Goal: Task Accomplishment & Management: Use online tool/utility

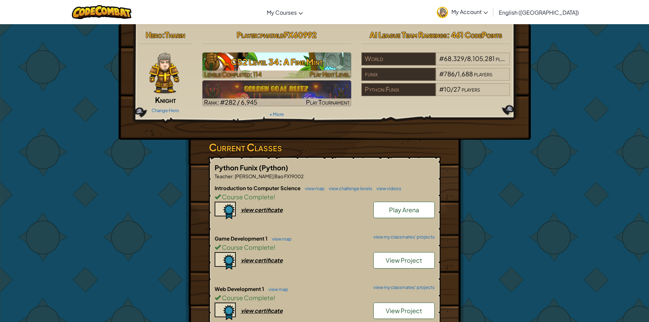
click at [297, 70] on div at bounding box center [276, 74] width 149 height 8
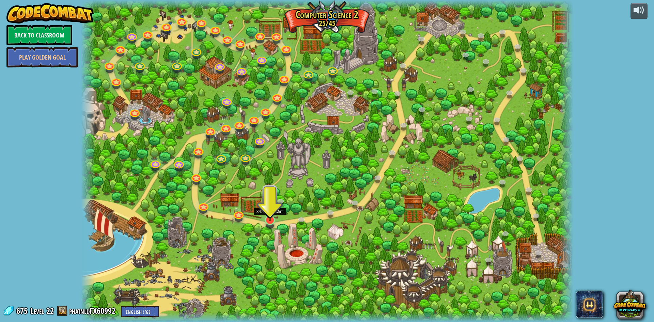
click at [272, 220] on img at bounding box center [269, 205] width 13 height 30
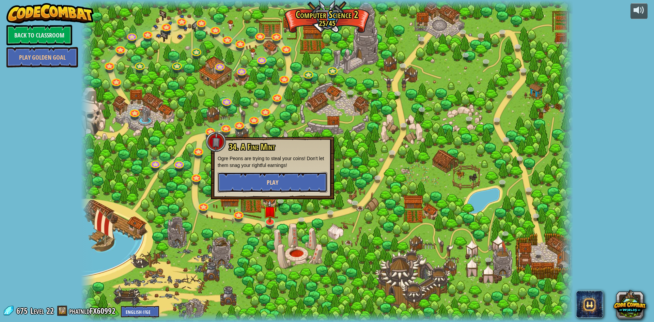
click at [298, 180] on button "Play" at bounding box center [273, 182] width 110 height 20
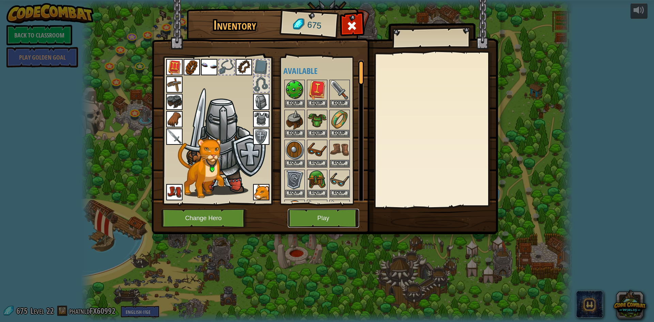
click at [301, 211] on button "Play" at bounding box center [323, 218] width 71 height 19
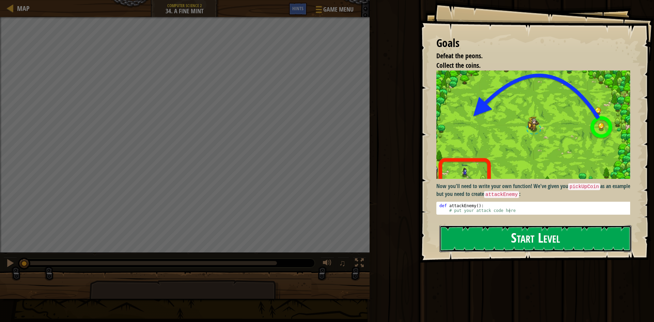
click at [526, 242] on button "Start Level" at bounding box center [535, 238] width 192 height 27
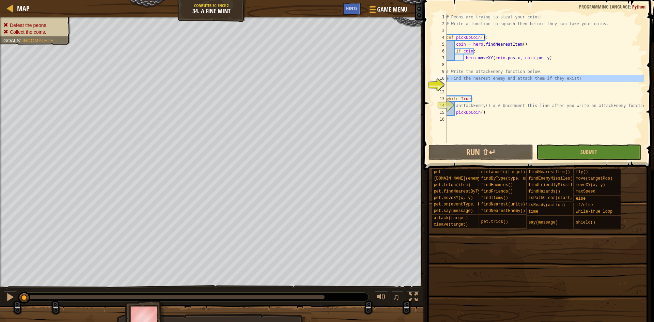
click at [437, 82] on div "11" at bounding box center [440, 85] width 14 height 7
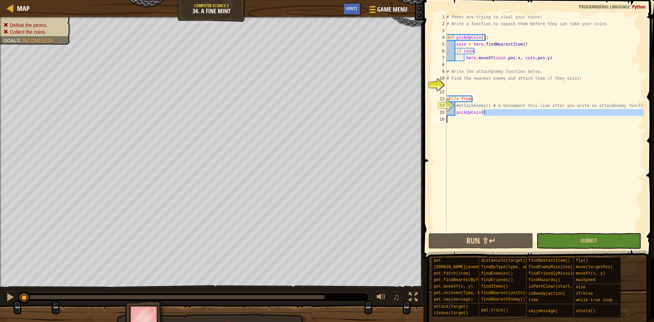
click at [488, 112] on div "# Peons are trying to steal your coins! # Write a function to squash them befor…" at bounding box center [544, 130] width 199 height 232
type textarea "pickUpCoin()"
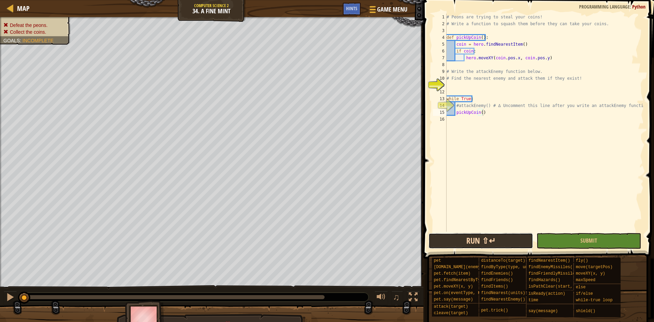
click at [470, 240] on button "Run ⇧↵" at bounding box center [480, 241] width 105 height 16
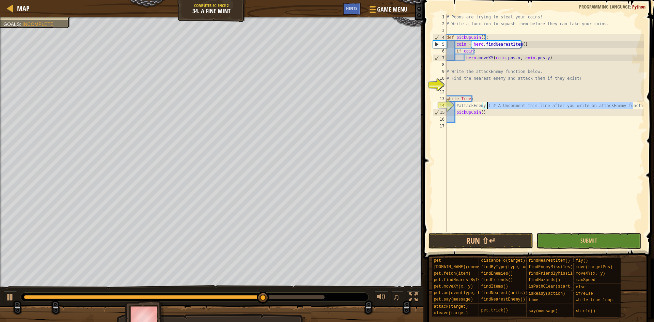
drag, startPoint x: 634, startPoint y: 105, endPoint x: 487, endPoint y: 108, distance: 147.1
click at [487, 108] on div "# Peons are trying to steal your coins! # Write a function to squash them befor…" at bounding box center [544, 130] width 199 height 232
click at [458, 108] on div "# Peons are trying to steal your coins! # Write a function to squash them befor…" at bounding box center [544, 130] width 199 height 232
click at [488, 111] on div "# Peons are trying to steal your coins! # Write a function to squash them befor…" at bounding box center [544, 130] width 199 height 232
type textarea "pickUpCoin()"
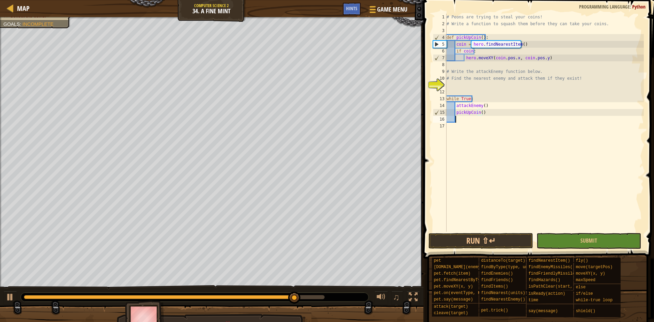
click at [501, 122] on div "# Peons are trying to steal your coins! # Write a function to squash them befor…" at bounding box center [544, 130] width 199 height 232
type textarea "d"
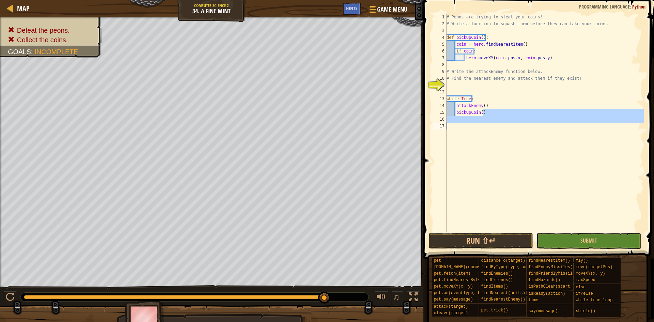
drag, startPoint x: 491, startPoint y: 111, endPoint x: 486, endPoint y: 124, distance: 14.3
click at [486, 124] on div "# Peons are trying to steal your coins! # Write a function to squash them befor…" at bounding box center [544, 130] width 199 height 232
click at [455, 239] on button "Run ⇧↵" at bounding box center [480, 241] width 105 height 16
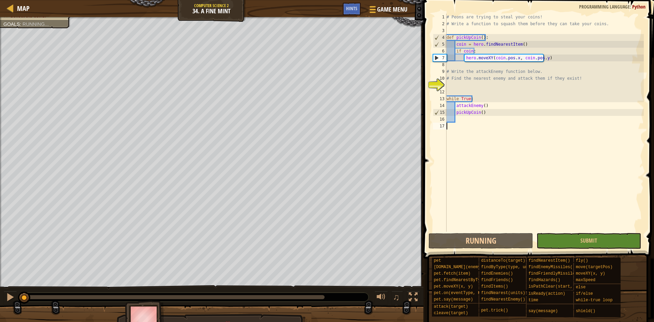
scroll to position [3, 0]
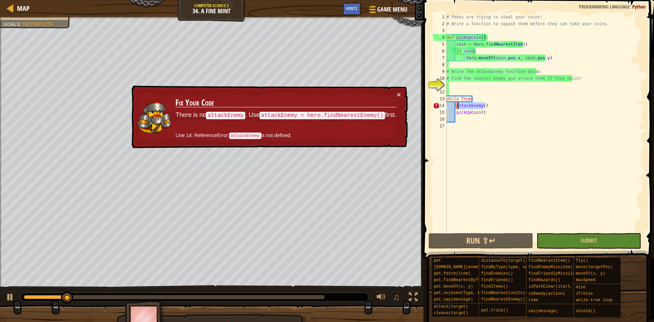
drag, startPoint x: 499, startPoint y: 105, endPoint x: 457, endPoint y: 106, distance: 42.2
click at [457, 106] on div "# Peons are trying to steal your coins! # Write a function to squash them befor…" at bounding box center [544, 130] width 199 height 232
type textarea "attackEnemy()"
click at [457, 89] on div "# Peons are trying to steal your coins! # Write a function to squash them befor…" at bounding box center [544, 130] width 199 height 232
click at [479, 87] on div "# Peons are trying to steal your coins! # Write a function to squash them befor…" at bounding box center [544, 130] width 199 height 232
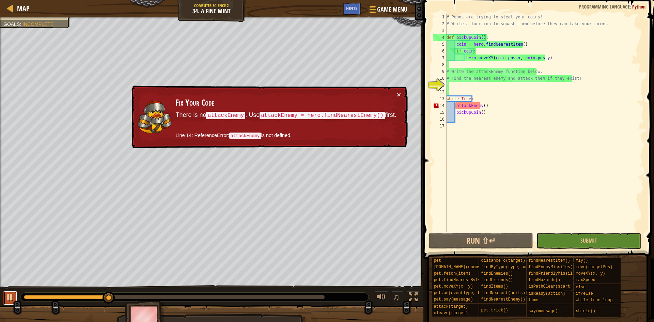
click at [9, 294] on div at bounding box center [10, 297] width 9 height 9
click at [483, 87] on div "# Peons are trying to steal your coins! # Write a function to squash them befor…" at bounding box center [544, 130] width 199 height 232
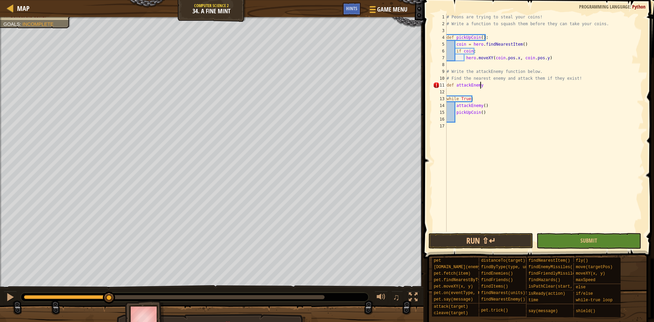
scroll to position [3, 2]
type textarea "def attackEnemy:"
type textarea "d"
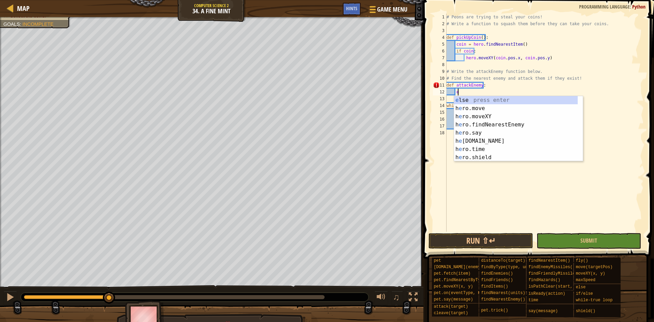
type textarea "en"
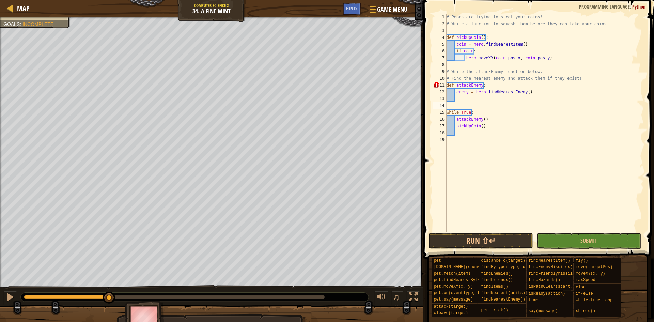
scroll to position [3, 0]
type textarea "i"
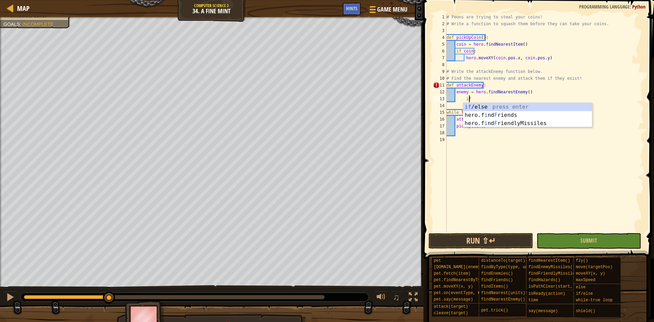
scroll to position [3, 1]
type textarea "i"
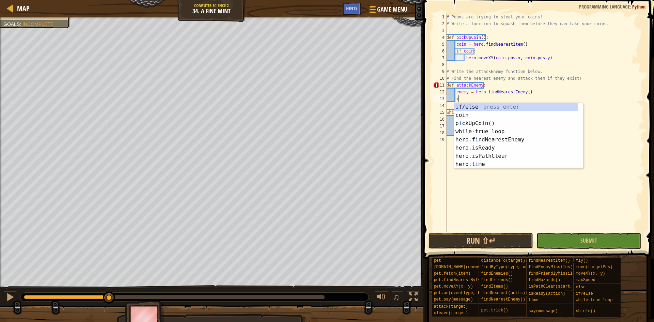
scroll to position [3, 1]
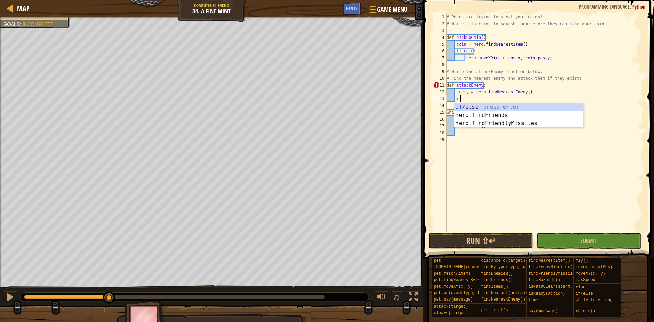
type textarea "if enemy:"
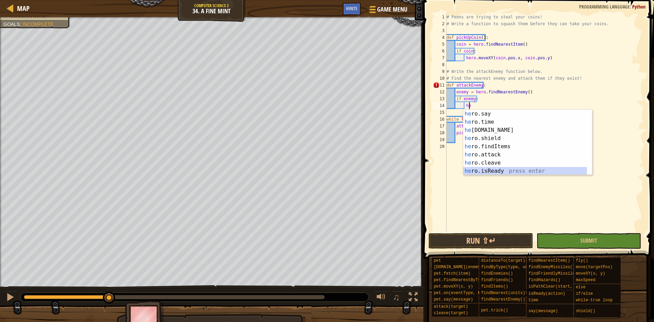
scroll to position [49, 0]
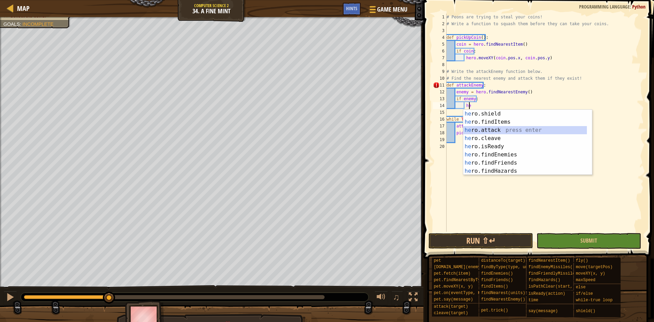
type textarea "hero.attack(enemy)"
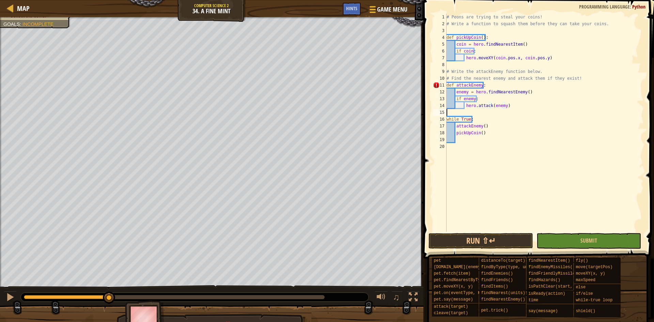
scroll to position [3, 0]
click at [455, 86] on div "# Peons are trying to steal your coins! # Write a function to squash them befor…" at bounding box center [544, 130] width 199 height 232
type textarea "def attackEnemy():"
click at [470, 131] on div "# Peons are trying to steal your coins! # Write a function to squash them befor…" at bounding box center [544, 130] width 199 height 232
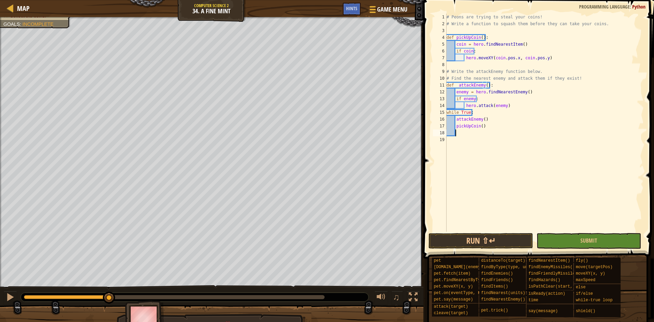
scroll to position [3, 0]
click at [432, 236] on button "Run ⇧↵" at bounding box center [480, 241] width 105 height 16
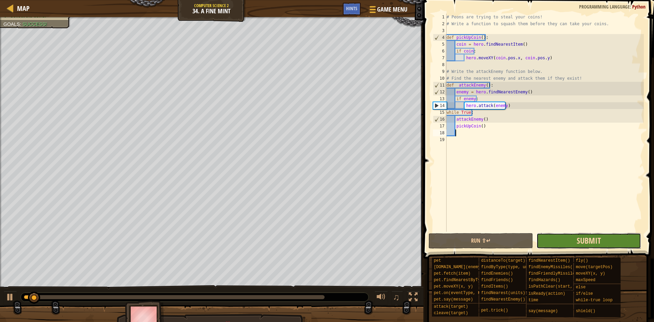
click at [593, 244] on span "Submit" at bounding box center [589, 240] width 24 height 11
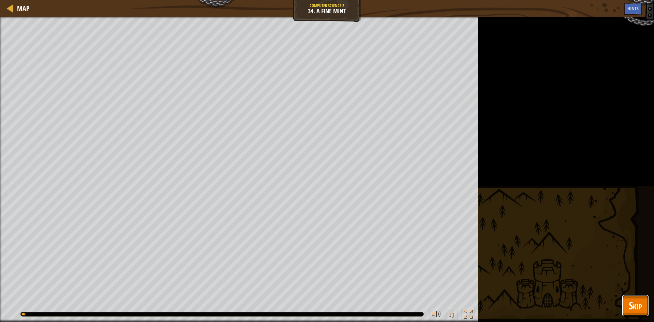
click at [630, 305] on span "Skip" at bounding box center [635, 305] width 13 height 14
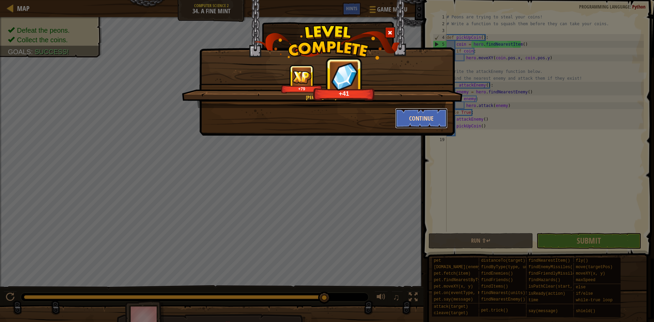
click at [422, 115] on button "Continue" at bounding box center [421, 118] width 53 height 20
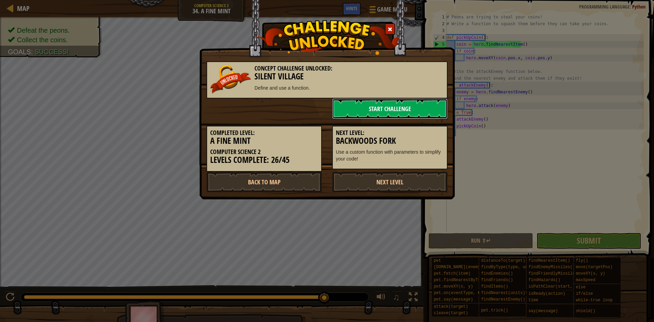
click at [352, 106] on link "Start Challenge" at bounding box center [389, 108] width 115 height 20
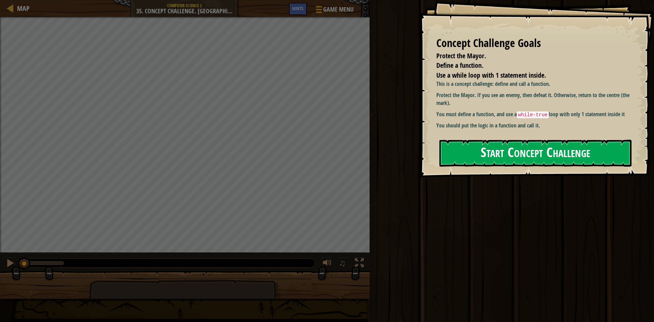
click at [485, 150] on button "Start Concept Challenge" at bounding box center [535, 153] width 192 height 27
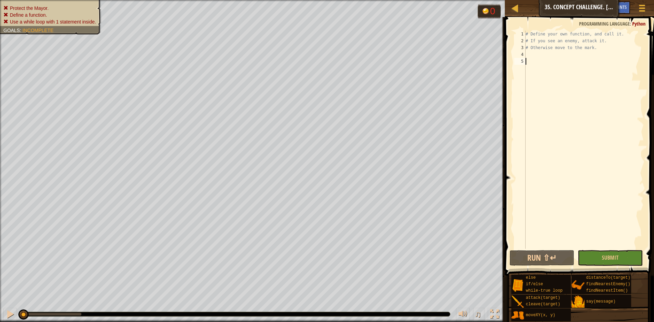
click at [591, 64] on div "# Define your own function, and call it. # If you see an enemy, attack it. # Ot…" at bounding box center [584, 147] width 120 height 232
click at [587, 61] on div "# Define your own function, and call it. # If you see an enemy, attack it. # Ot…" at bounding box center [584, 147] width 120 height 232
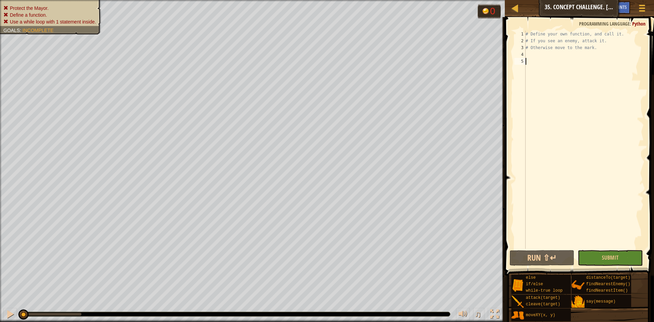
click at [587, 61] on div "# Define your own function, and call it. # If you see an enemy, attack it. # Ot…" at bounding box center [584, 147] width 120 height 232
drag, startPoint x: 587, startPoint y: 61, endPoint x: 578, endPoint y: 57, distance: 10.1
click at [586, 66] on div "# Define your own function, and call it. # If you see an enemy, attack it. # Ot…" at bounding box center [584, 147] width 120 height 232
click at [577, 57] on div "# Define your own function, and call it. # If you see an enemy, attack it. # Ot…" at bounding box center [584, 147] width 120 height 232
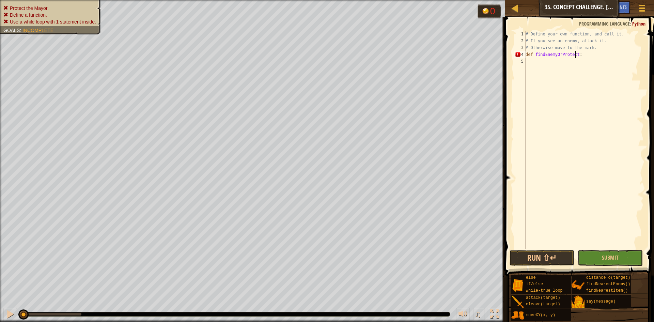
type textarea "def findEnemyOrProtect():"
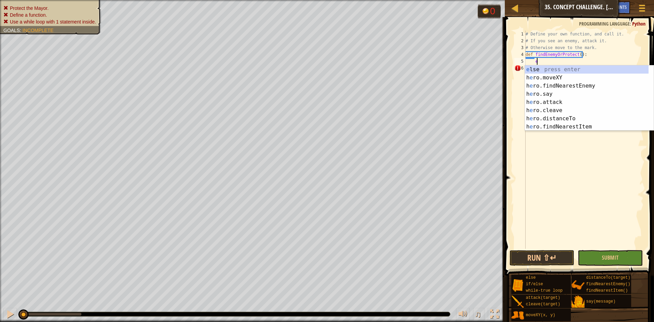
scroll to position [3, 1]
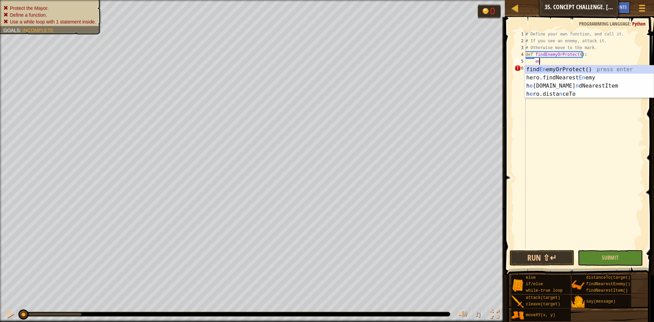
type textarea "e"
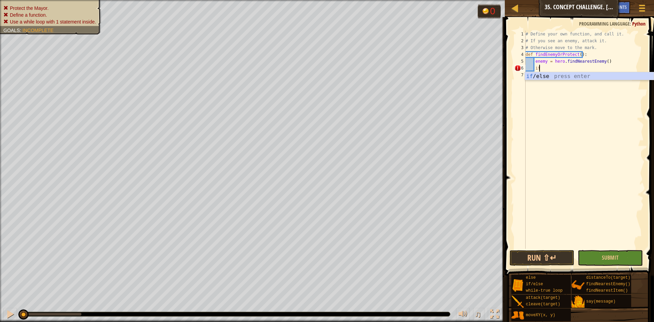
type textarea "if enemy:"
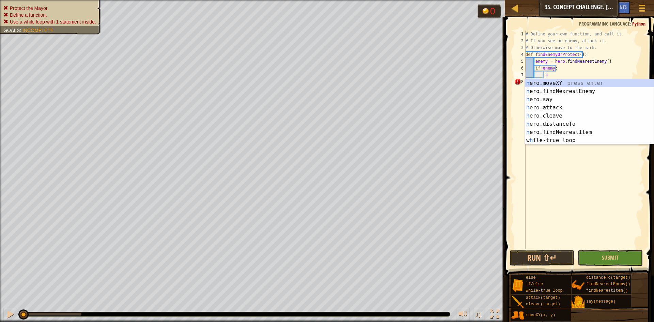
scroll to position [3, 2]
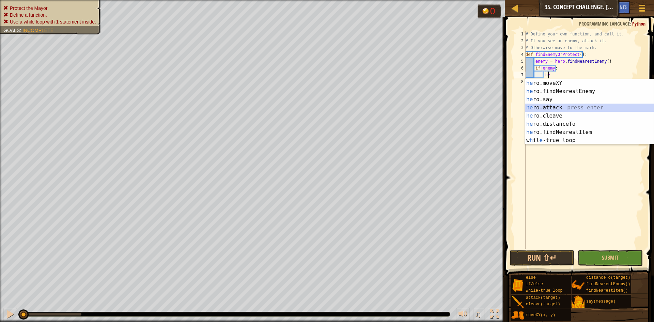
type textarea "hero.attack(enemy)"
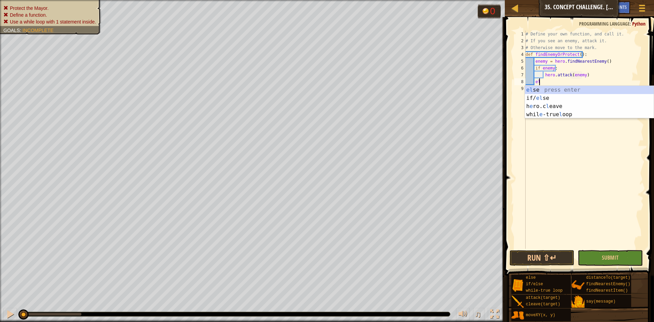
scroll to position [3, 1]
type textarea "else"
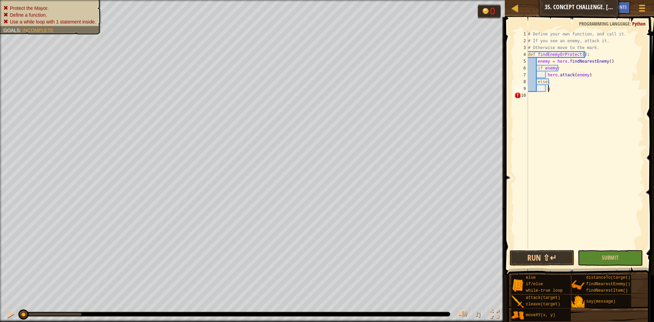
scroll to position [3, 2]
type textarea "g"
type textarea "hero.moveXY(30, 26)"
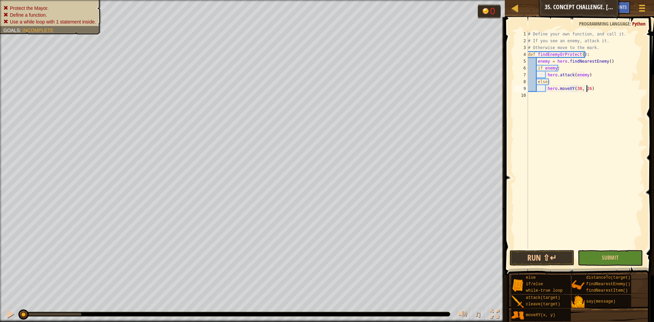
click at [602, 90] on div "# Define your own function, and call it. # If you see an enemy, attack it. # Ot…" at bounding box center [584, 147] width 117 height 232
type textarea "wh"
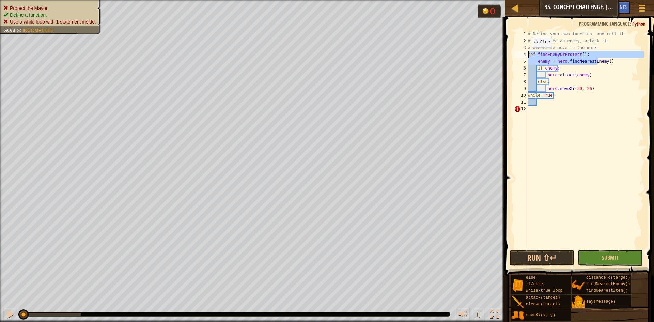
drag, startPoint x: 567, startPoint y: 54, endPoint x: 552, endPoint y: 52, distance: 15.8
click at [524, 54] on div "1 2 3 4 5 6 7 8 9 10 11 12 # Define your own function, and call it. # If you se…" at bounding box center [578, 140] width 131 height 218
click at [601, 51] on div "# Define your own function, and call it. # If you see an enemy, attack it. # Ot…" at bounding box center [584, 147] width 117 height 232
drag, startPoint x: 582, startPoint y: 54, endPoint x: 538, endPoint y: 54, distance: 43.6
click at [538, 54] on div "# Define your own function, and call it. # If you see an enemy, attack it. # Ot…" at bounding box center [584, 147] width 117 height 232
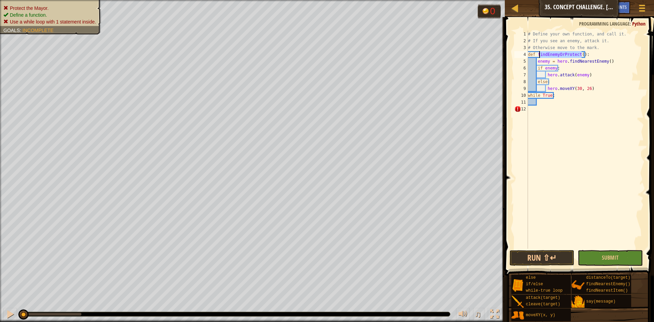
type textarea "def findEnemyOrProtect():"
drag, startPoint x: 537, startPoint y: 54, endPoint x: 581, endPoint y: 52, distance: 44.3
click at [581, 52] on div "# Define your own function, and call it. # If you see an enemy, attack it. # Ot…" at bounding box center [584, 147] width 117 height 232
click at [551, 103] on div "# Define your own function, and call it. # If you see an enemy, attack it. # Ot…" at bounding box center [584, 147] width 117 height 232
paste textarea "findEnemyOrProtect()"
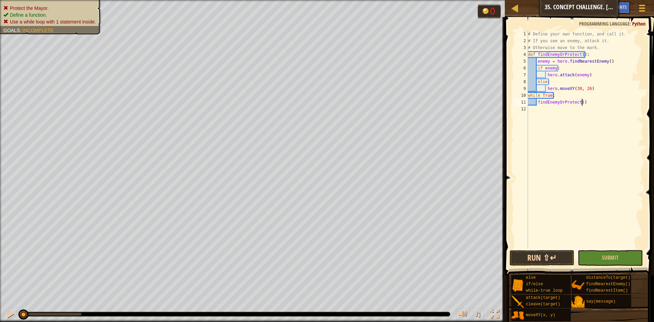
type textarea "findEnemyOrProtect()"
click at [564, 256] on button "Run ⇧↵" at bounding box center [541, 258] width 65 height 16
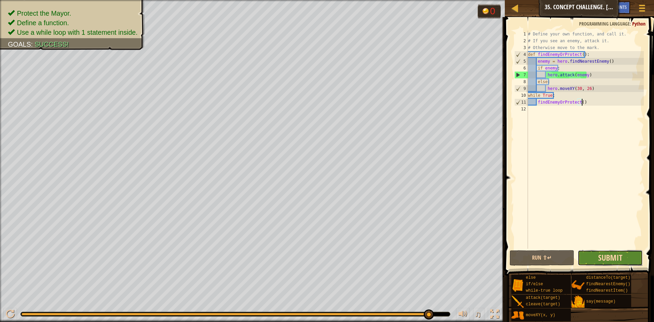
click at [616, 261] on span "Submit" at bounding box center [610, 257] width 24 height 11
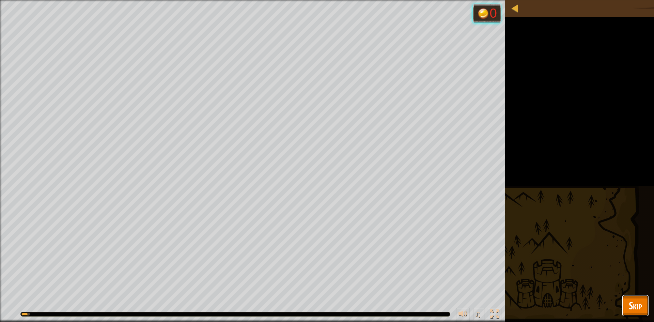
click at [636, 302] on span "Skip" at bounding box center [635, 305] width 13 height 14
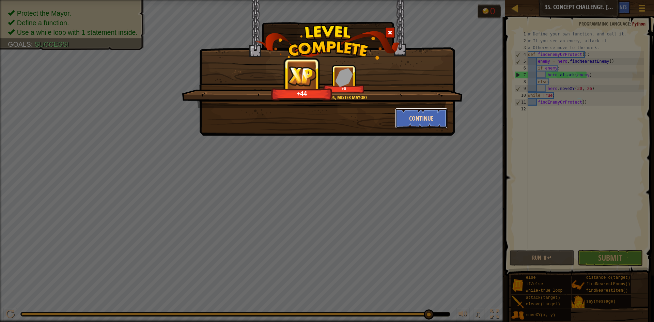
click at [415, 114] on button "Continue" at bounding box center [421, 118] width 53 height 20
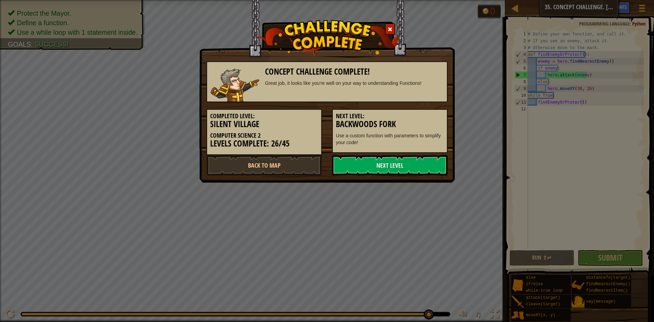
click at [416, 117] on h5 "Next Level:" at bounding box center [390, 116] width 108 height 7
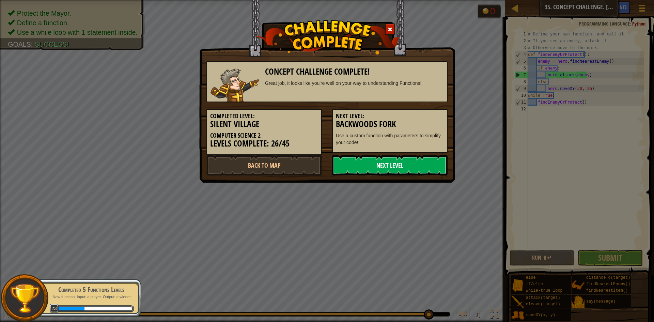
click at [367, 164] on link "Next Level" at bounding box center [389, 165] width 115 height 20
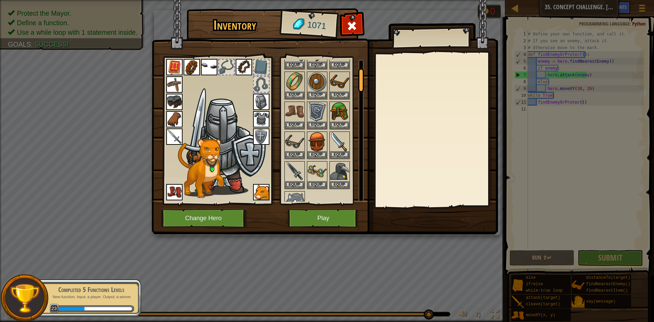
scroll to position [0, 0]
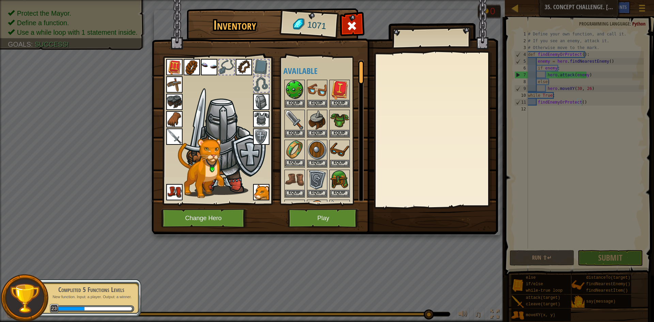
click at [297, 153] on img at bounding box center [294, 149] width 19 height 19
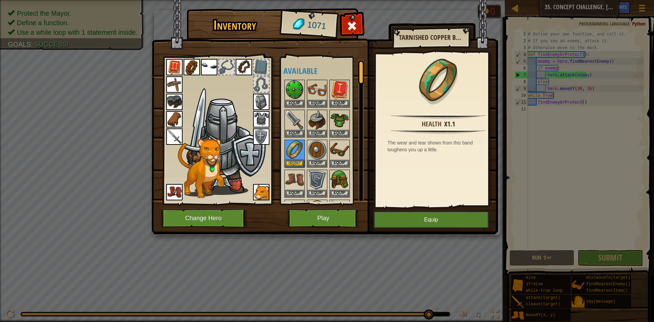
click at [241, 65] on img at bounding box center [244, 67] width 16 height 16
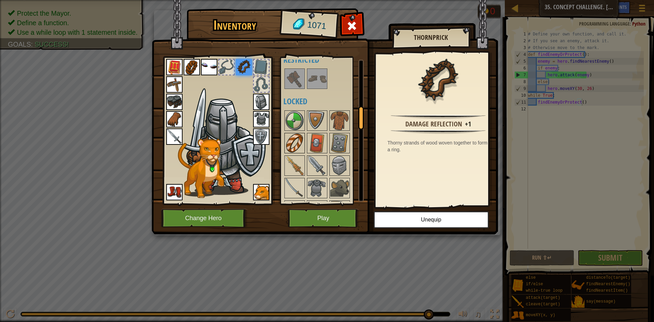
scroll to position [375, 0]
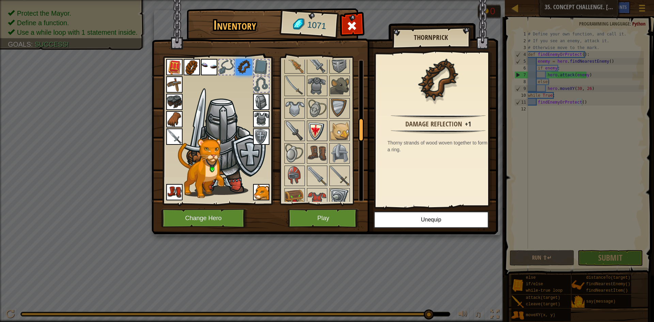
click at [327, 135] on div at bounding box center [317, 131] width 20 height 20
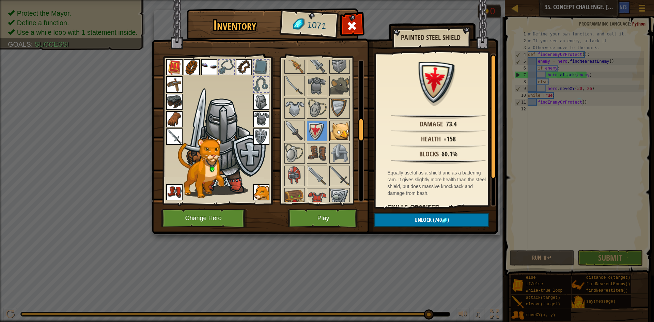
click at [334, 136] on img at bounding box center [339, 130] width 19 height 19
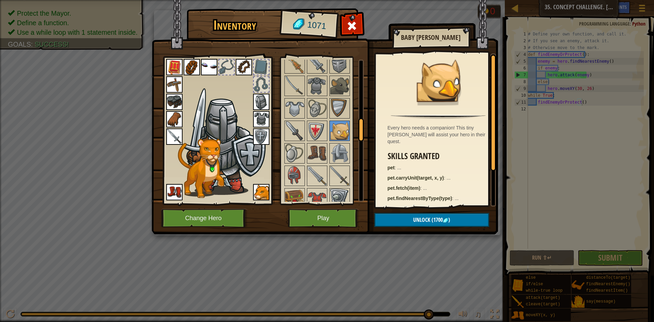
click at [328, 156] on div at bounding box center [325, 310] width 85 height 607
click at [319, 111] on img at bounding box center [317, 108] width 19 height 19
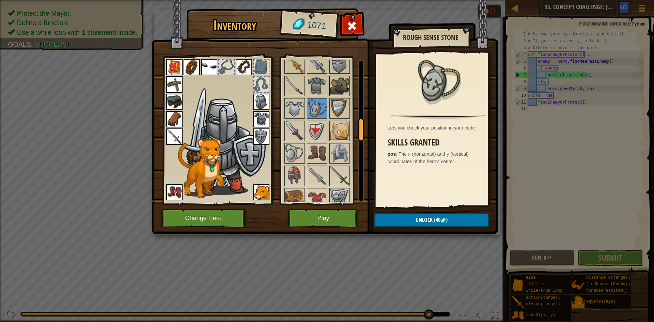
click at [334, 92] on img at bounding box center [339, 85] width 19 height 19
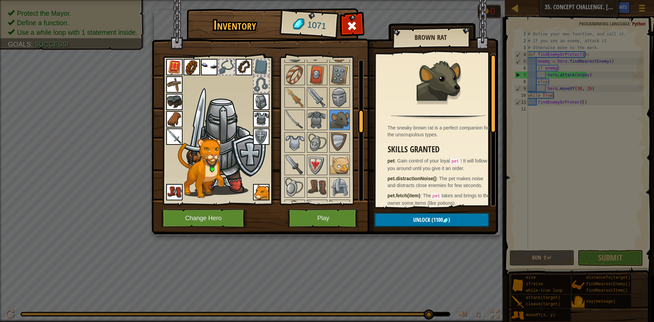
scroll to position [272, 0]
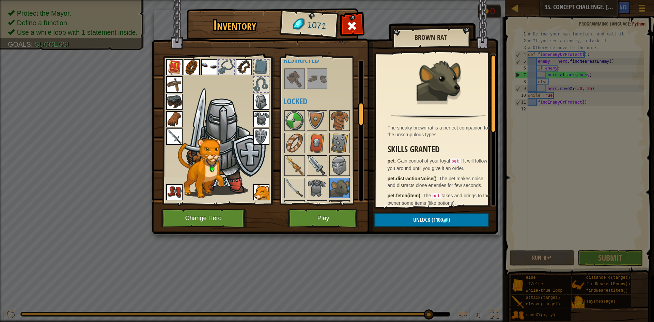
click at [327, 157] on div at bounding box center [317, 165] width 20 height 20
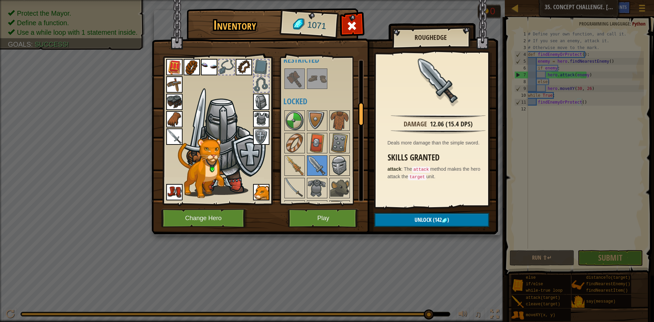
click at [342, 162] on img at bounding box center [339, 165] width 19 height 19
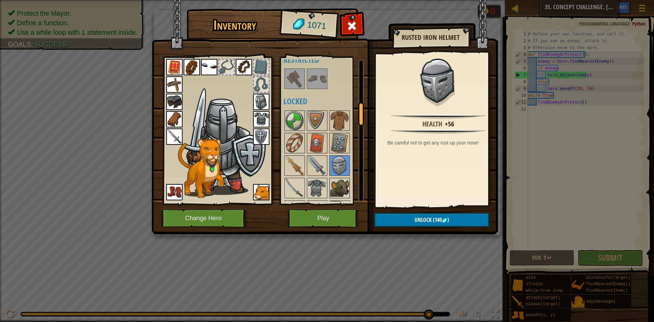
click at [335, 192] on img at bounding box center [339, 187] width 19 height 19
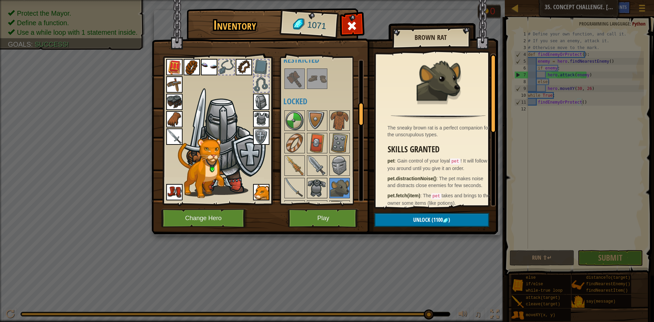
click at [326, 188] on img at bounding box center [317, 187] width 19 height 19
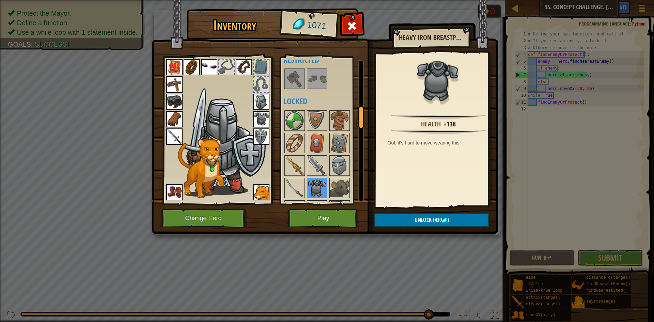
scroll to position [341, 0]
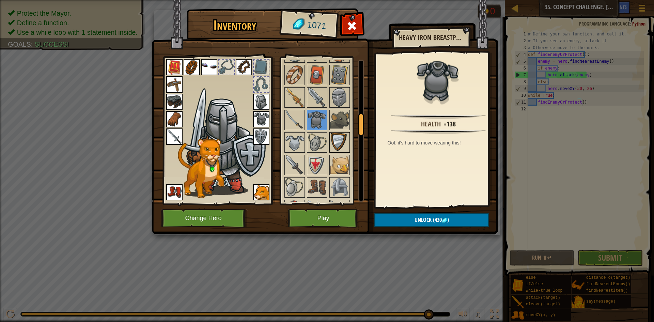
click at [338, 148] on img at bounding box center [339, 142] width 19 height 19
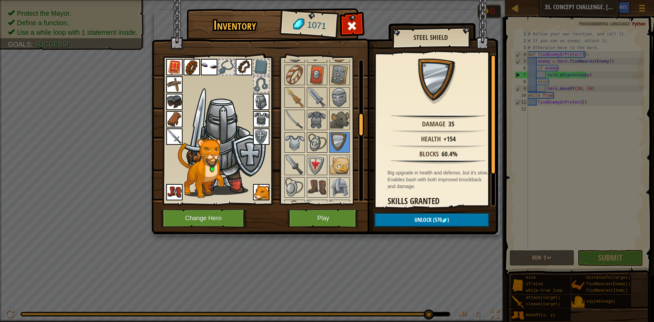
click at [326, 152] on div at bounding box center [317, 142] width 20 height 20
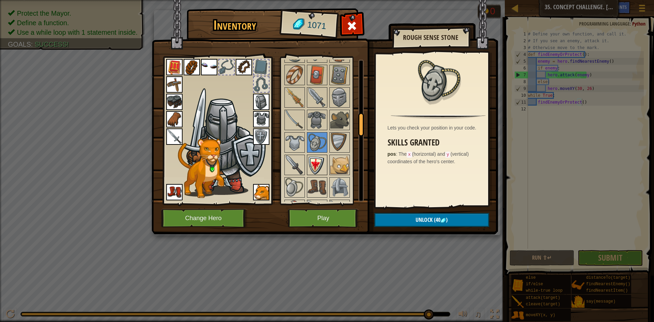
click at [319, 172] on img at bounding box center [317, 164] width 19 height 19
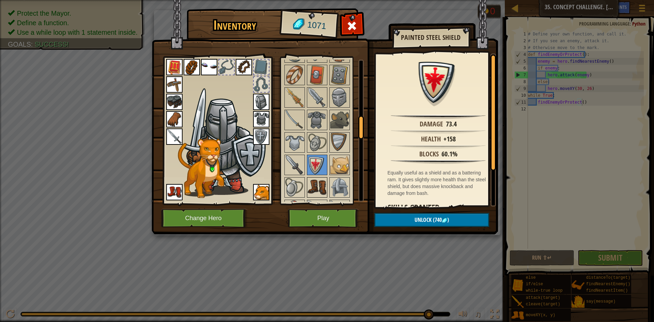
scroll to position [375, 0]
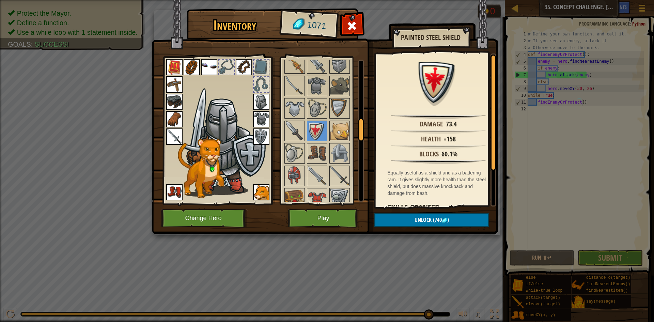
click at [328, 164] on div at bounding box center [325, 310] width 85 height 607
click at [304, 179] on div at bounding box center [294, 176] width 20 height 20
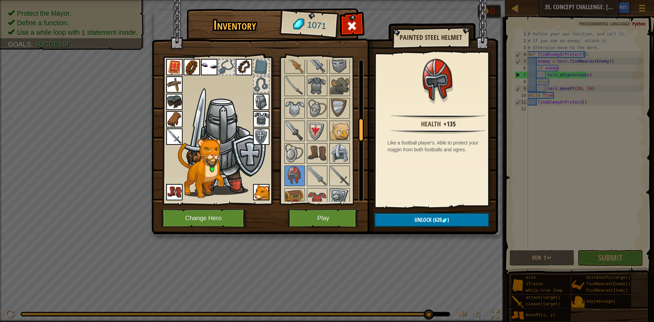
click at [345, 153] on img at bounding box center [339, 153] width 19 height 19
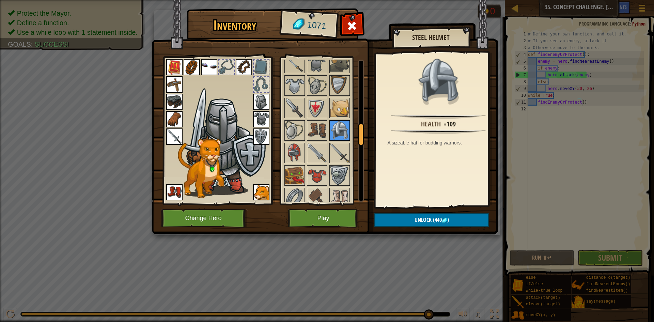
scroll to position [409, 0]
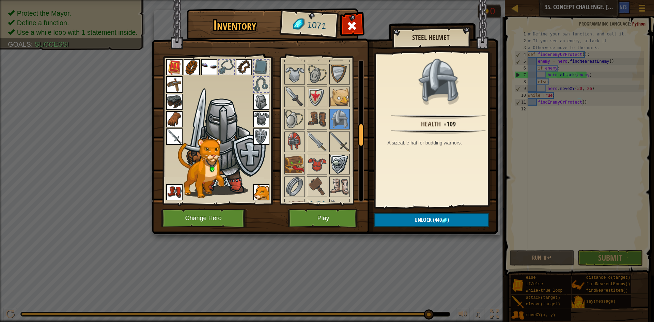
click at [344, 167] on img at bounding box center [339, 164] width 19 height 19
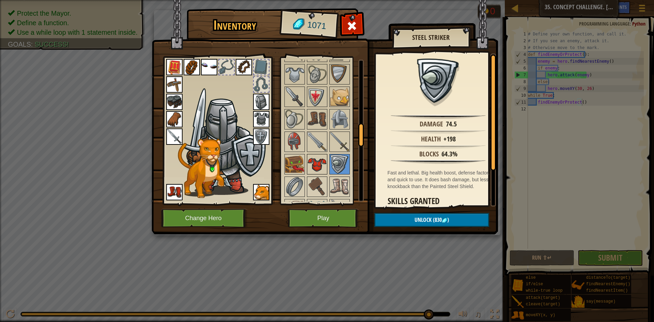
click at [319, 167] on img at bounding box center [317, 164] width 19 height 19
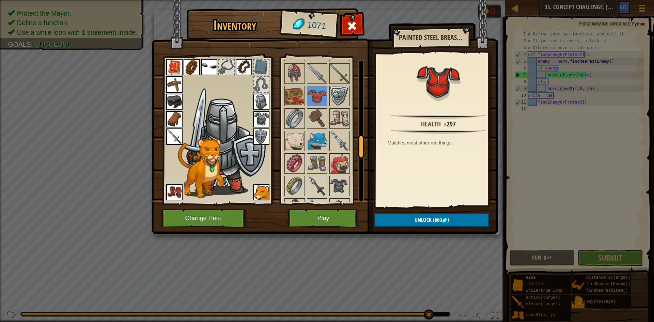
scroll to position [511, 0]
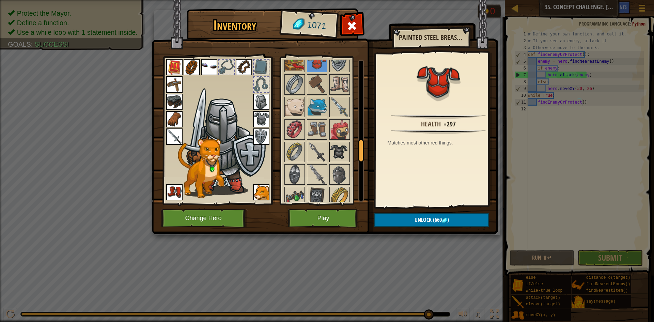
click at [332, 155] on img at bounding box center [339, 151] width 19 height 19
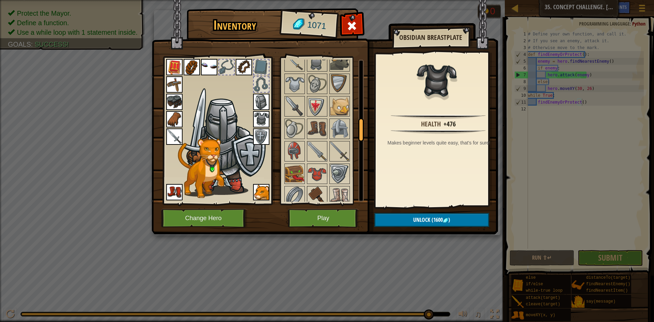
scroll to position [409, 0]
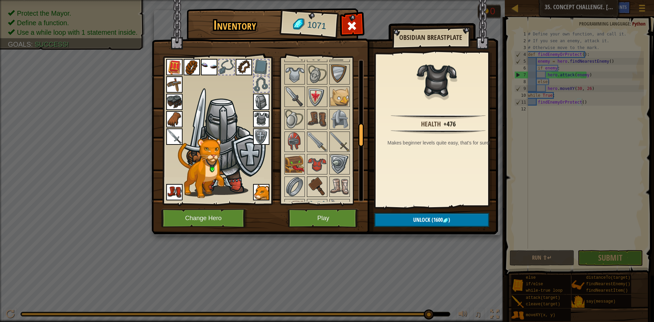
click at [316, 180] on img at bounding box center [317, 186] width 19 height 19
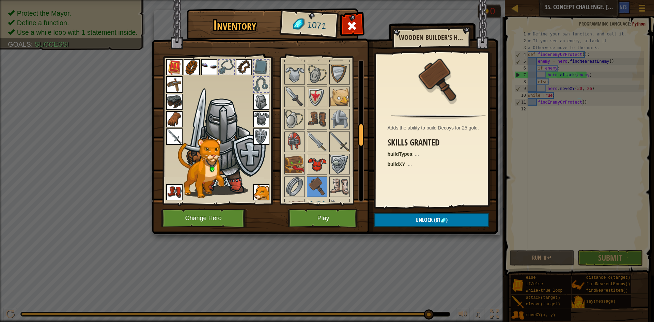
click at [318, 170] on img at bounding box center [317, 164] width 19 height 19
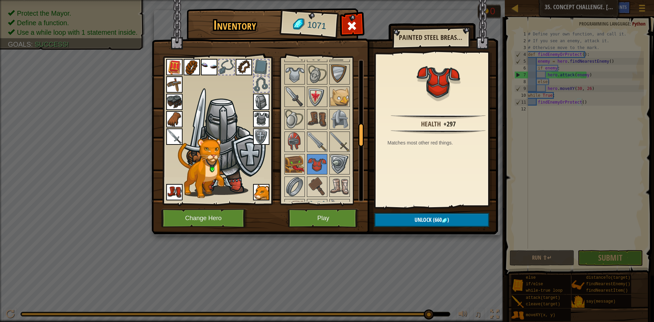
click at [265, 115] on img at bounding box center [261, 119] width 16 height 16
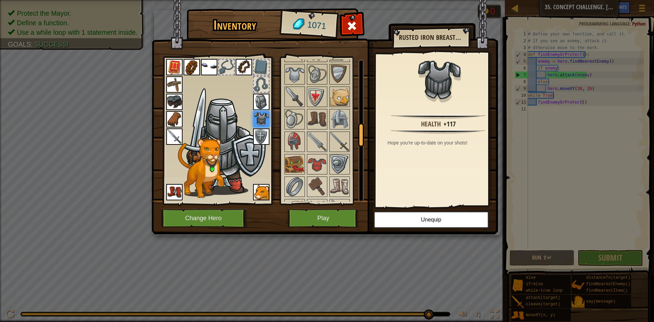
drag, startPoint x: 250, startPoint y: 100, endPoint x: 254, endPoint y: 101, distance: 3.8
click at [251, 100] on img at bounding box center [224, 145] width 83 height 99
click at [254, 101] on img at bounding box center [261, 102] width 16 height 16
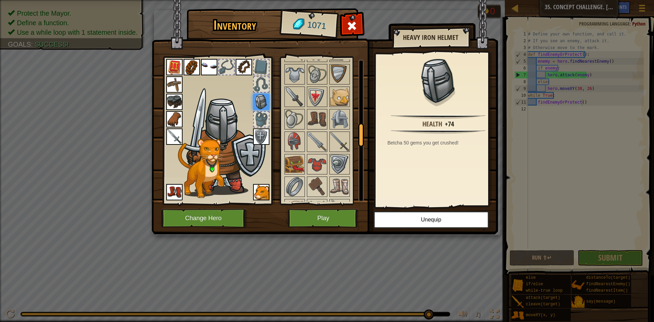
click at [259, 114] on div at bounding box center [261, 119] width 15 height 15
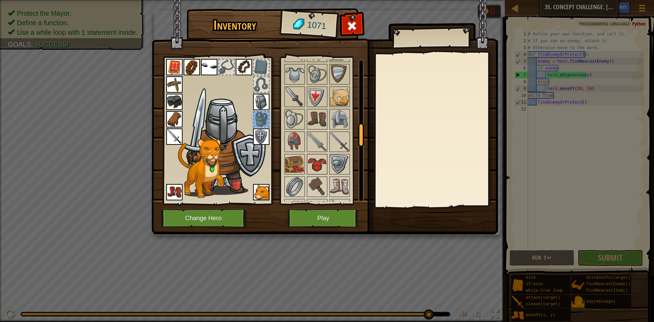
click at [315, 170] on img at bounding box center [317, 164] width 19 height 19
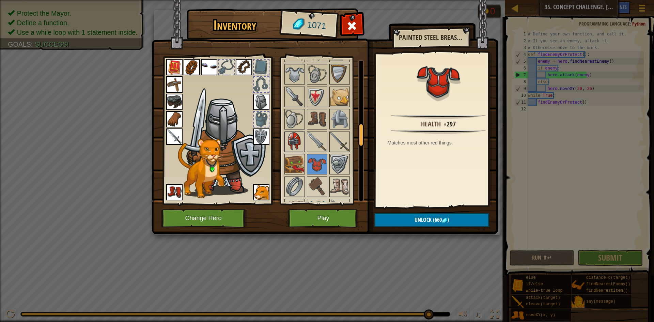
click at [293, 136] on img at bounding box center [294, 141] width 19 height 19
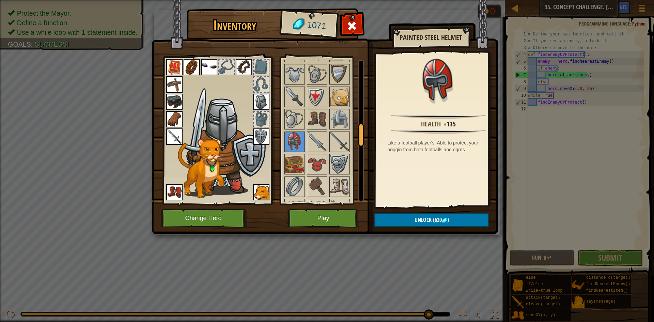
click at [269, 103] on img at bounding box center [261, 102] width 16 height 16
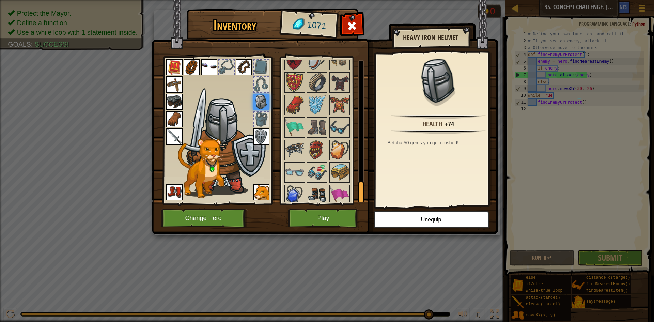
scroll to position [787, 0]
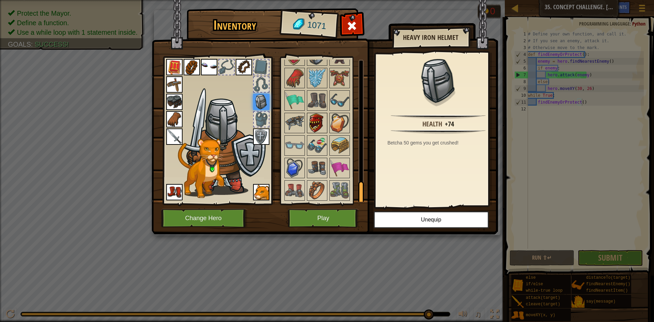
click at [315, 126] on img at bounding box center [317, 122] width 19 height 19
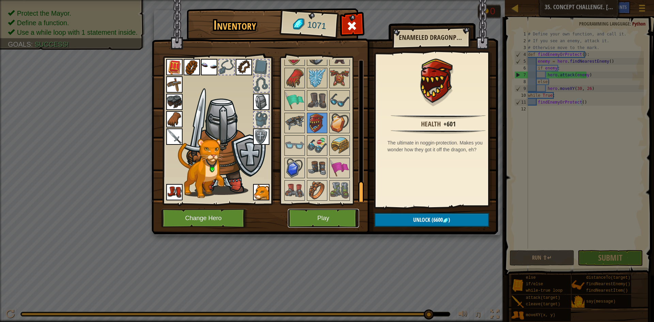
click at [324, 212] on button "Play" at bounding box center [323, 218] width 71 height 19
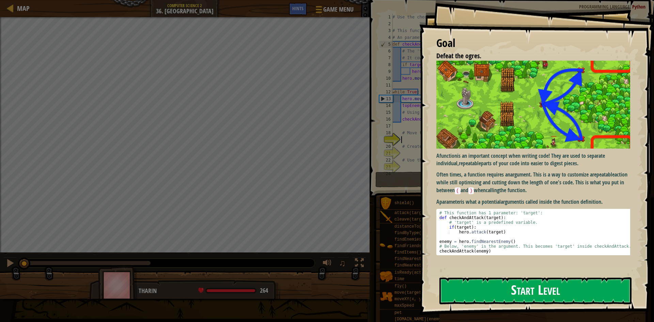
click at [550, 291] on button "Start Level" at bounding box center [535, 290] width 192 height 27
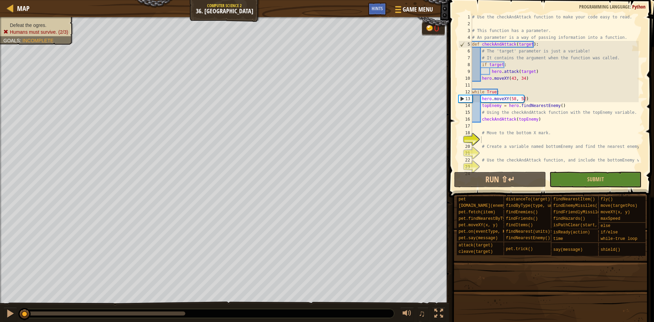
click at [450, 76] on span at bounding box center [552, 88] width 210 height 217
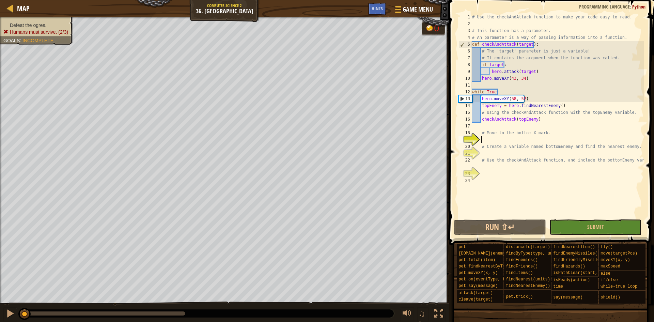
click at [490, 68] on div "# Use the checkAndAttack function to make your code easy to read. # This functi…" at bounding box center [557, 123] width 173 height 218
drag, startPoint x: 492, startPoint y: 64, endPoint x: 493, endPoint y: 58, distance: 6.6
click at [492, 63] on div "# Use the checkAndAttack function to make your code easy to read. # This functi…" at bounding box center [557, 123] width 173 height 218
drag, startPoint x: 493, startPoint y: 58, endPoint x: 493, endPoint y: 37, distance: 20.4
click at [493, 55] on div "# Use the checkAndAttack function to make your code easy to read. # This functi…" at bounding box center [557, 123] width 173 height 218
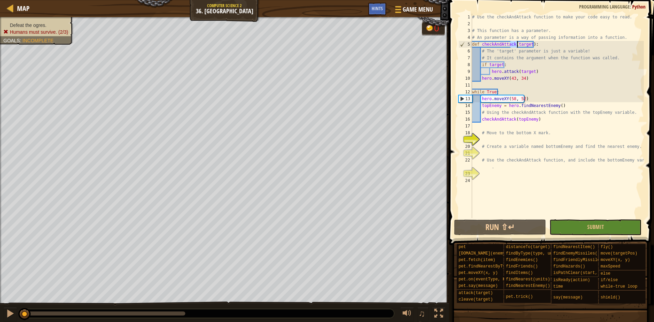
drag, startPoint x: 510, startPoint y: 44, endPoint x: 517, endPoint y: 44, distance: 7.5
click at [517, 44] on div "# Use the checkAndAttack function to make your code easy to read. # This functi…" at bounding box center [557, 123] width 173 height 218
click at [518, 45] on div "# Use the checkAndAttack function to make your code easy to read. # This functi…" at bounding box center [557, 123] width 173 height 218
drag, startPoint x: 517, startPoint y: 45, endPoint x: 528, endPoint y: 44, distance: 10.9
click at [528, 44] on div "# Use the checkAndAttack function to make your code easy to read. # This functi…" at bounding box center [557, 123] width 173 height 218
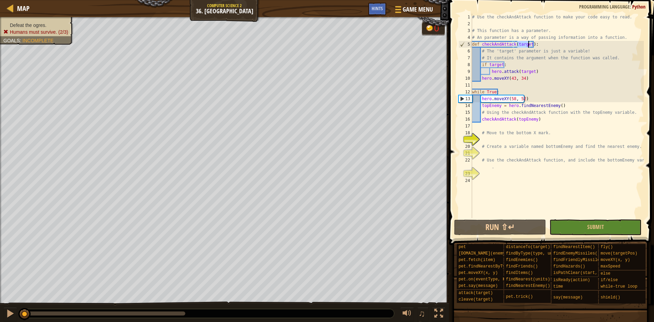
click at [524, 71] on div "# Use the checkAndAttack function to make your code easy to read. # This functi…" at bounding box center [557, 123] width 173 height 218
type textarea "hero.attack(target)"
click at [521, 74] on div "# Use the checkAndAttack function to make your code easy to read. # This functi…" at bounding box center [557, 123] width 173 height 218
click at [509, 87] on div "# Use the checkAndAttack function to make your code easy to read. # This functi…" at bounding box center [557, 123] width 173 height 218
click at [509, 86] on div "# Use the checkAndAttack function to make your code easy to read. # This functi…" at bounding box center [557, 123] width 173 height 218
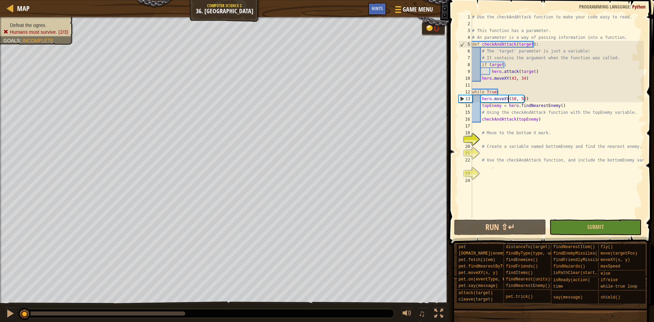
click at [507, 96] on div "# Use the checkAndAttack function to make your code easy to read. # This functi…" at bounding box center [557, 123] width 173 height 218
click at [509, 104] on div "# Use the checkAndAttack function to make your code easy to read. # This functi…" at bounding box center [557, 123] width 173 height 218
drag, startPoint x: 548, startPoint y: 116, endPoint x: 547, endPoint y: 104, distance: 12.3
click at [547, 110] on div "# Use the checkAndAttack function to make your code easy to read. # This functi…" at bounding box center [557, 123] width 173 height 218
type textarea "# Using the checkAndAttack function with the topEnemy variable. [GEOGRAPHIC_DAT…"
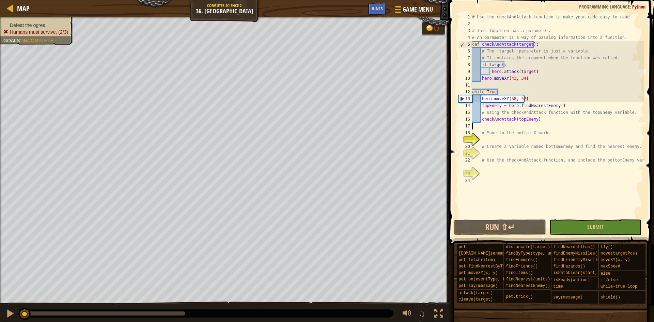
click at [554, 128] on div "# Use the checkAndAttack function to make your code easy to read. # This functi…" at bounding box center [557, 123] width 173 height 218
click at [553, 125] on div "# Use the checkAndAttack function to make your code easy to read. # This functi…" at bounding box center [557, 123] width 173 height 218
click at [549, 118] on div "# Use the checkAndAttack function to make your code easy to read. # This functi…" at bounding box center [557, 123] width 173 height 218
type textarea "checkAndAttack(topEnemy)"
click at [478, 125] on div "# Use the checkAndAttack function to make your code easy to read. # This functi…" at bounding box center [557, 123] width 173 height 218
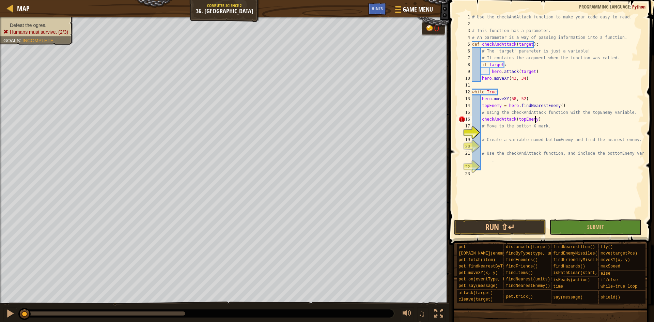
scroll to position [3, 5]
click at [488, 138] on div "# Use the checkAndAttack function to make your code easy to read. # This functi…" at bounding box center [557, 123] width 173 height 218
type textarea "# Create a variable named bottomEnemy and find the nearest enemy."
click at [487, 133] on div "# Use the checkAndAttack function to make your code easy to read. # This functi…" at bounding box center [557, 123] width 173 height 218
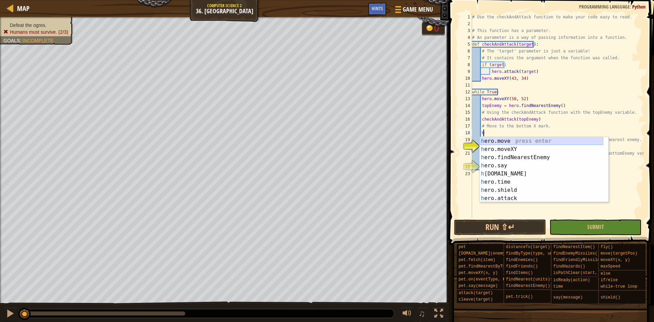
click at [504, 140] on div "h ero.move press enter h ero.moveXY press enter h ero.findNearestEnemy press en…" at bounding box center [541, 178] width 124 height 82
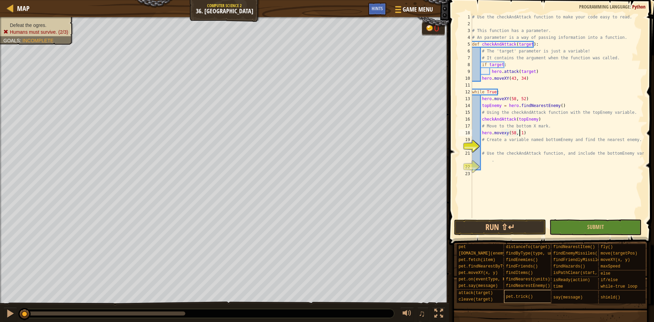
scroll to position [3, 4]
type textarea "hero.movexy(58, 16)"
click at [509, 147] on div "# Use the checkAndAttack function to make your code easy to read. # This functi…" at bounding box center [557, 123] width 173 height 218
type textarea "b"
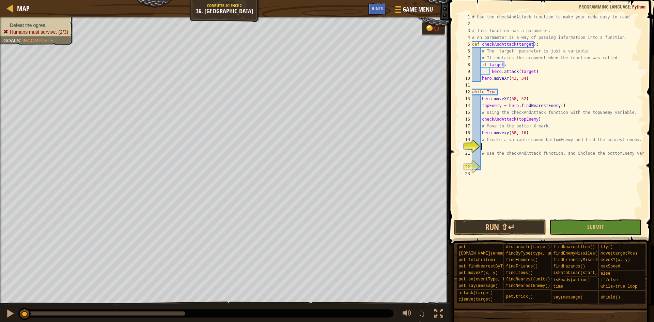
type textarea "A"
type textarea "E"
type textarea "bottomEnemy = hero.findNearestEnemy()"
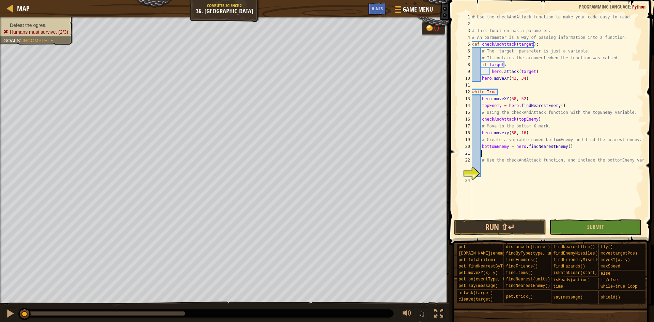
click at [497, 155] on div "# Use the checkAndAttack function to make your code easy to read. # This functi…" at bounding box center [557, 123] width 173 height 218
click at [500, 162] on div "# Use the checkAndAttack function to make your code easy to read. # This functi…" at bounding box center [557, 123] width 173 height 218
type textarea "# Use the checkAndAttack function, and include the bottomEnemy variable"
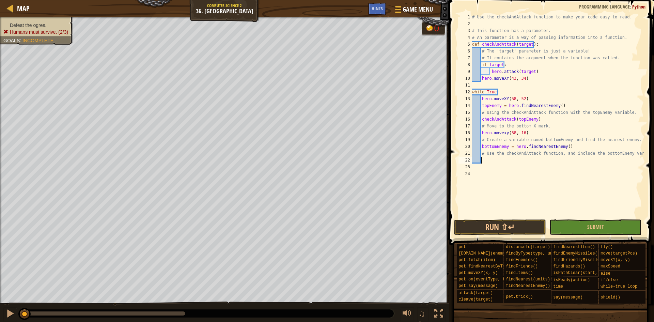
type textarea "h"
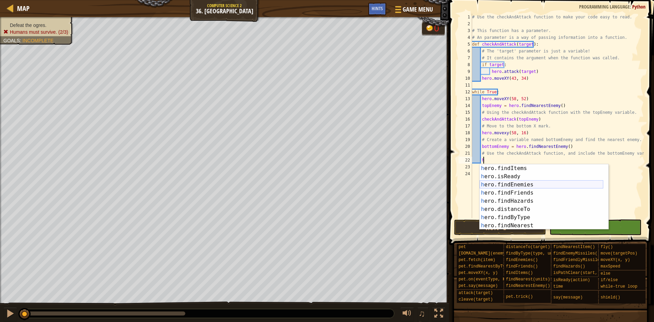
scroll to position [143, 0]
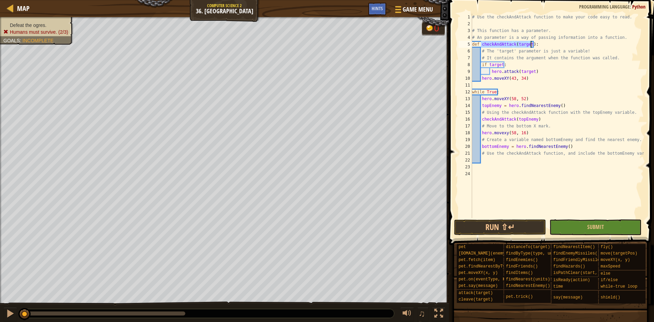
drag, startPoint x: 482, startPoint y: 43, endPoint x: 530, endPoint y: 46, distance: 48.1
click at [530, 46] on div "# Use the checkAndAttack function to make your code easy to read. # This functi…" at bounding box center [557, 123] width 173 height 218
type textarea "def checkAndAttack(target):"
click at [490, 159] on div "# Use the checkAndAttack function to make your code easy to read. # This functi…" at bounding box center [557, 123] width 173 height 218
paste textarea "checkAndAttack(target)"
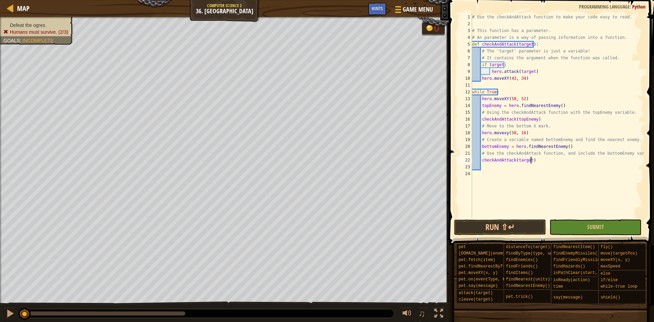
click at [526, 161] on div "# Use the checkAndAttack function to make your code easy to read. # This functi…" at bounding box center [557, 123] width 173 height 218
click at [527, 160] on div "# Use the checkAndAttack function to make your code easy to read. # This functi…" at bounding box center [557, 123] width 173 height 218
drag, startPoint x: 517, startPoint y: 225, endPoint x: 520, endPoint y: 248, distance: 23.4
click at [518, 225] on button "Run ⇧↵" at bounding box center [500, 227] width 92 height 16
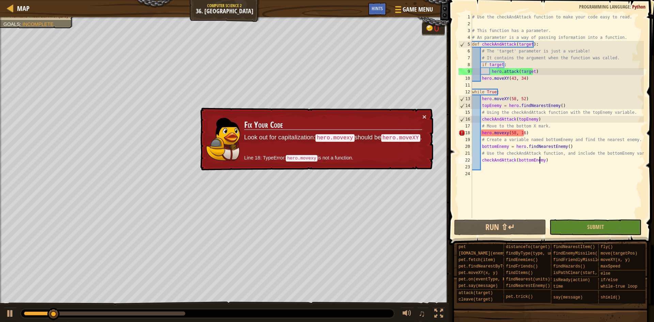
click at [515, 135] on div "# Use the checkAndAttack function to make your code easy to read. # This functi…" at bounding box center [557, 123] width 173 height 218
drag, startPoint x: 521, startPoint y: 133, endPoint x: 504, endPoint y: 134, distance: 16.7
click at [516, 133] on div "# Use the checkAndAttack function to make your code easy to read. # This functi…" at bounding box center [557, 123] width 173 height 218
click at [504, 134] on div "# Use the checkAndAttack function to make your code easy to read. # This functi…" at bounding box center [557, 123] width 173 height 218
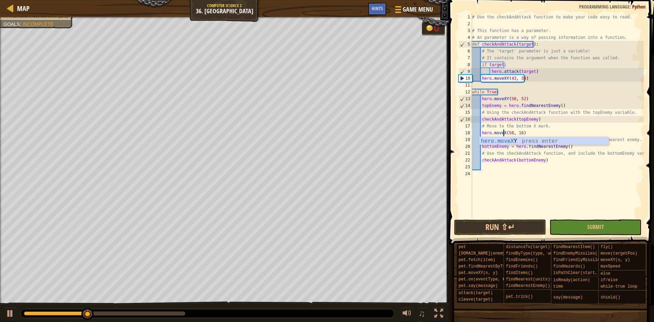
scroll to position [3, 3]
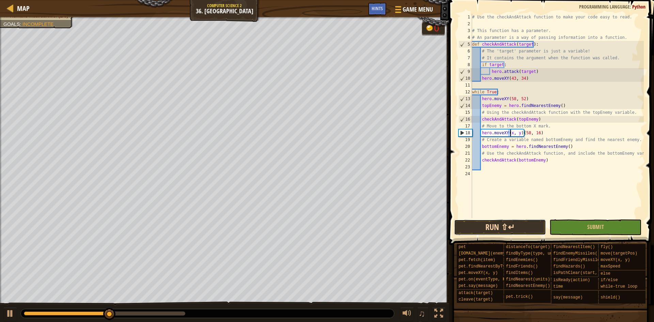
click at [501, 229] on button "Run ⇧↵" at bounding box center [500, 227] width 92 height 16
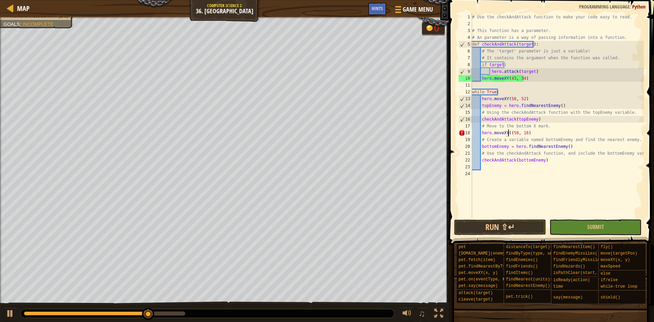
type textarea "hero.moveXY(58, 16)"
click at [519, 224] on button "Run ⇧↵" at bounding box center [500, 227] width 92 height 16
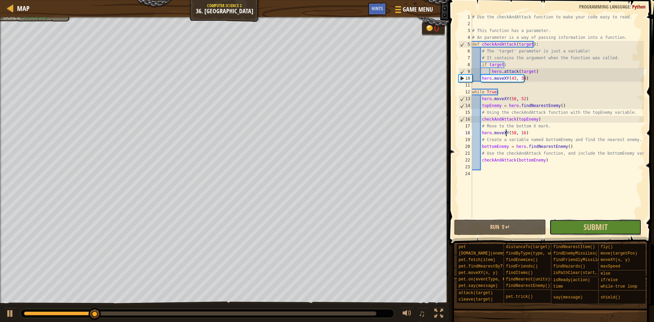
click at [600, 232] on button "Submit" at bounding box center [595, 227] width 92 height 16
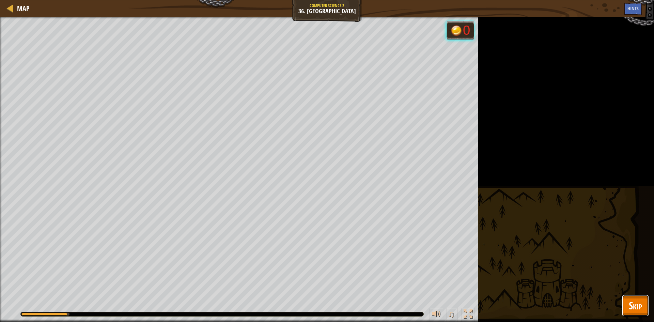
click at [632, 302] on span "Skip" at bounding box center [635, 305] width 13 height 14
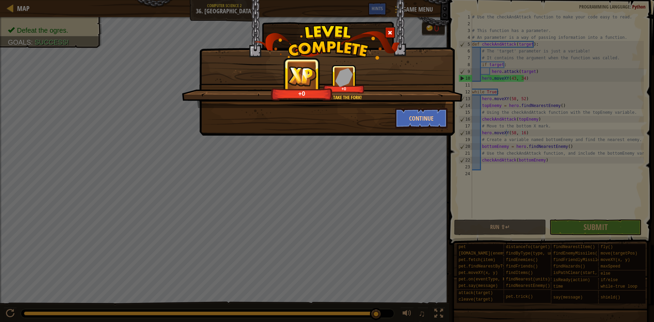
click at [432, 132] on div "The correct answer is to take the fork! +0 +0 Continue" at bounding box center [326, 68] width 255 height 136
click at [425, 125] on button "Continue" at bounding box center [421, 118] width 53 height 20
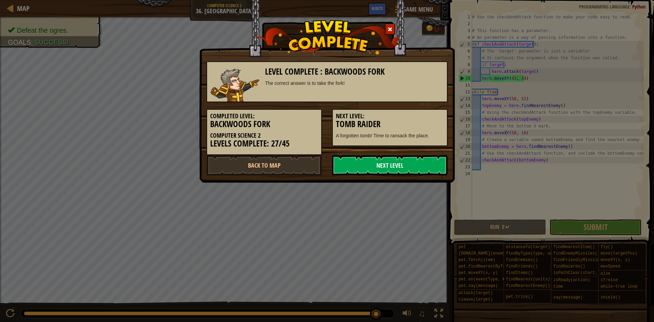
click at [353, 164] on link "Next Level" at bounding box center [389, 165] width 115 height 20
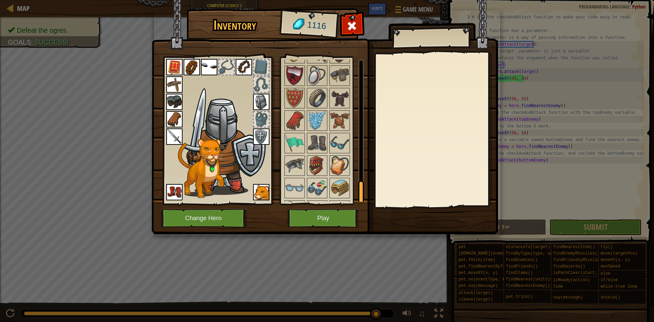
scroll to position [785, 0]
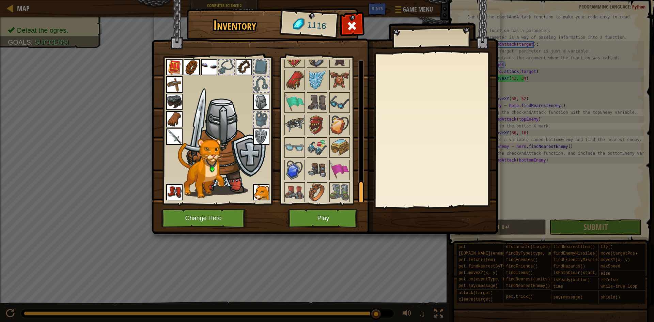
click at [333, 100] on img at bounding box center [339, 102] width 19 height 19
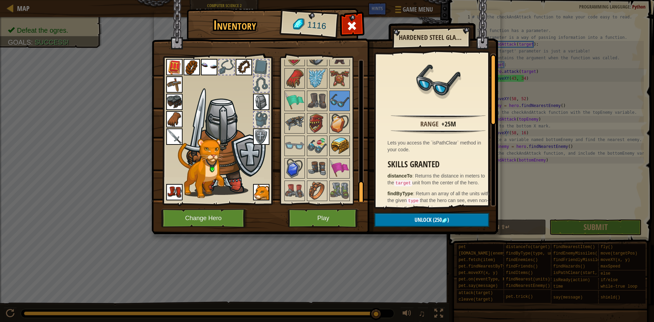
scroll to position [787, 0]
click at [338, 191] on img at bounding box center [339, 190] width 19 height 19
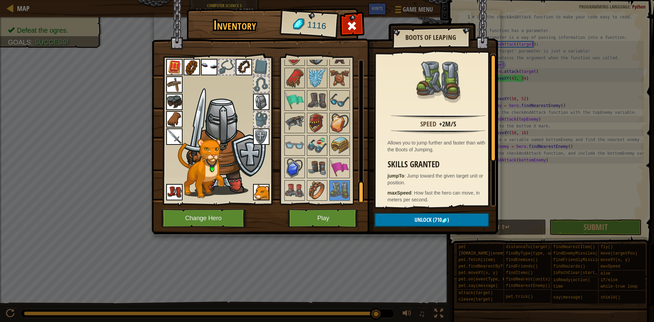
click at [301, 187] on img at bounding box center [294, 190] width 19 height 19
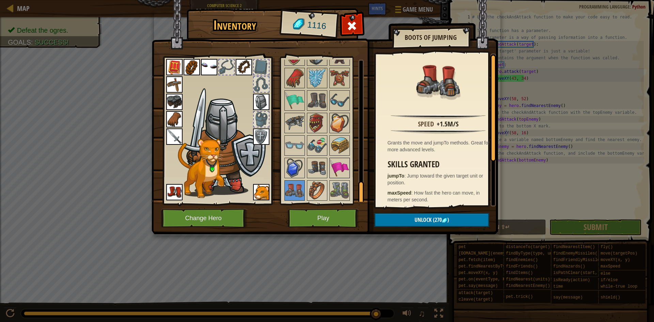
click at [337, 175] on img at bounding box center [339, 167] width 19 height 19
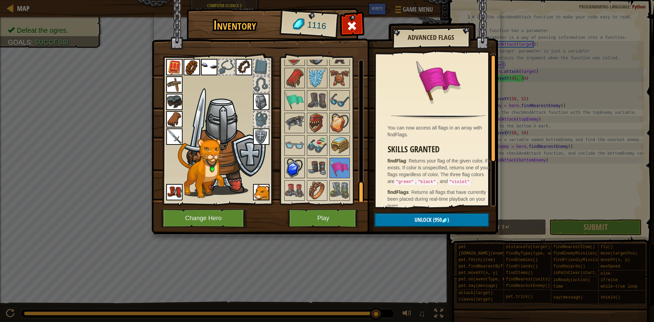
click at [287, 160] on img at bounding box center [294, 167] width 19 height 19
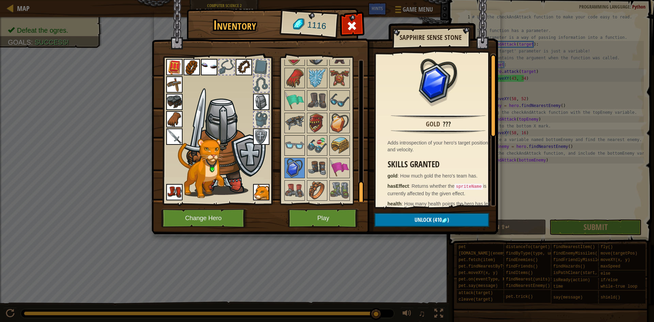
click at [303, 144] on img at bounding box center [294, 145] width 19 height 19
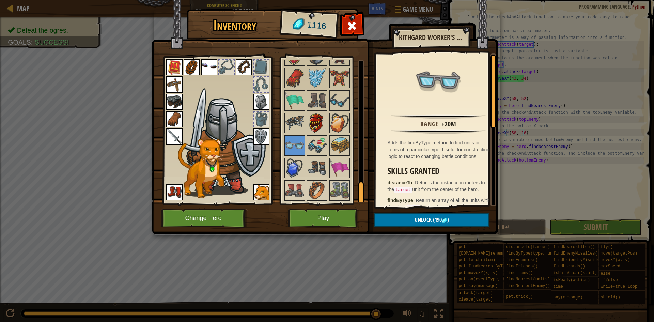
click at [315, 127] on img at bounding box center [317, 122] width 19 height 19
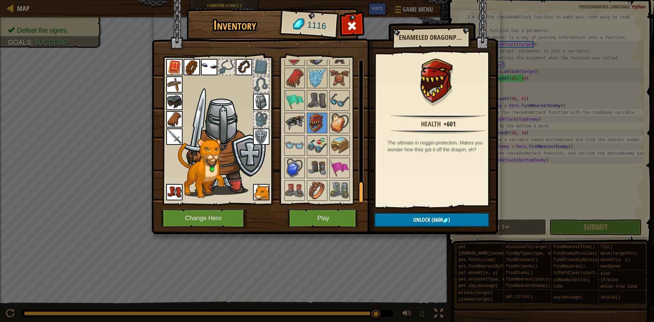
click at [288, 125] on img at bounding box center [294, 122] width 19 height 19
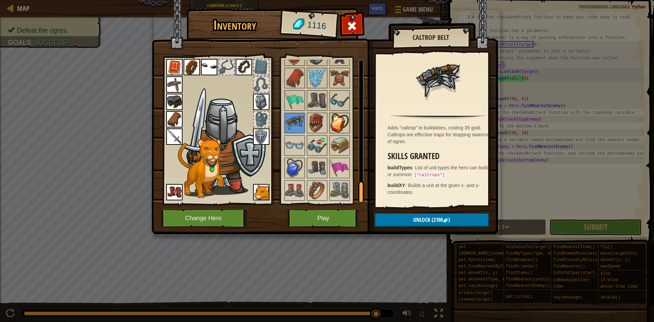
click at [344, 121] on img at bounding box center [339, 122] width 19 height 19
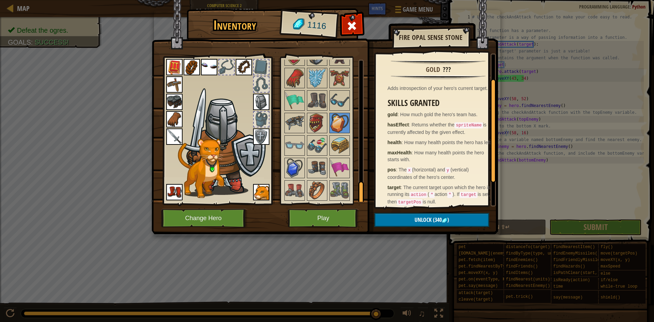
scroll to position [72, 0]
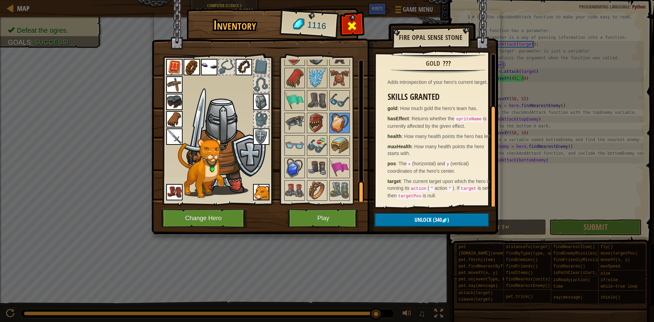
click at [359, 23] on div at bounding box center [351, 27] width 21 height 21
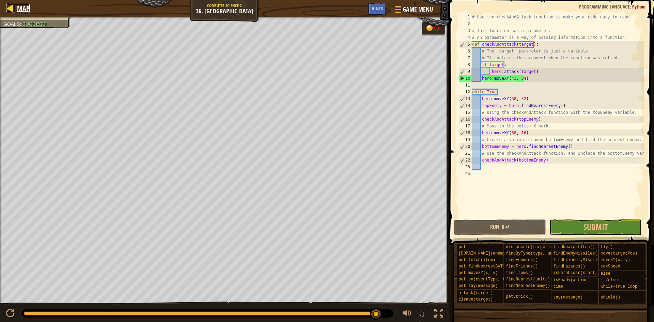
click at [23, 5] on span "Map" at bounding box center [23, 8] width 13 height 9
